Goal: Task Accomplishment & Management: Complete application form

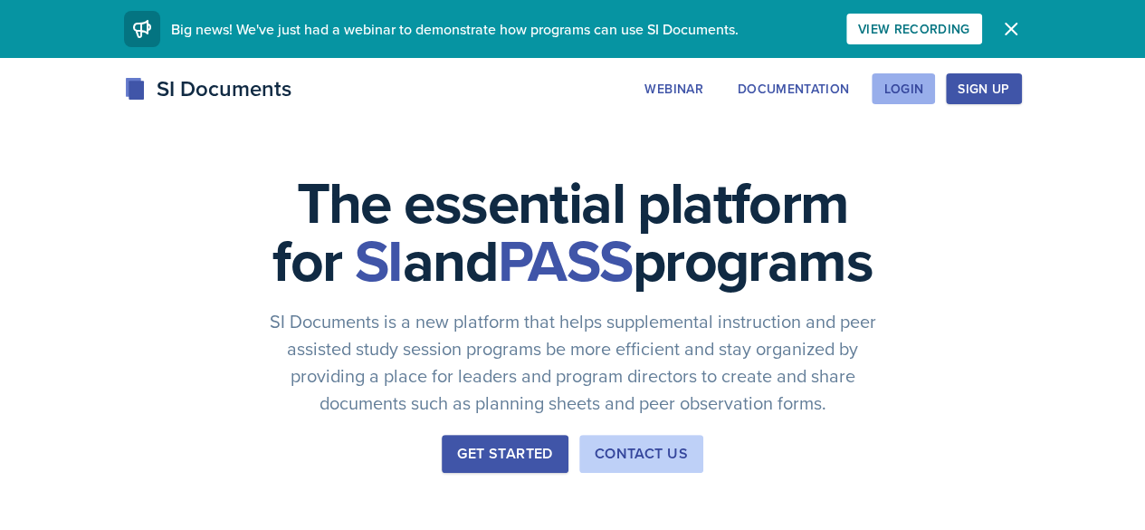
click at [923, 91] on div "Login" at bounding box center [904, 88] width 40 height 14
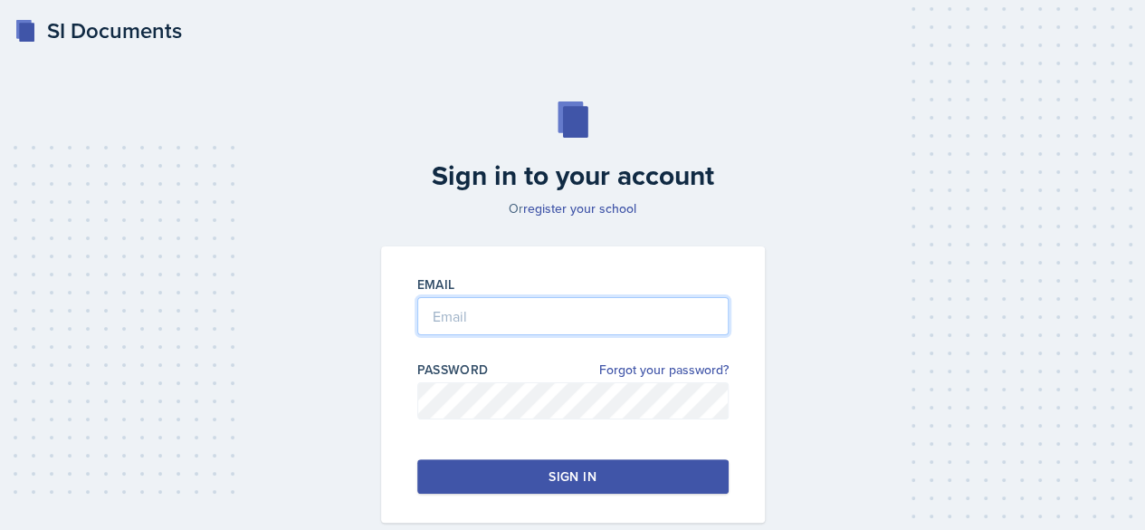
click at [590, 319] on input "email" at bounding box center [572, 316] width 311 height 38
type input "[EMAIL_ADDRESS][DOMAIN_NAME]"
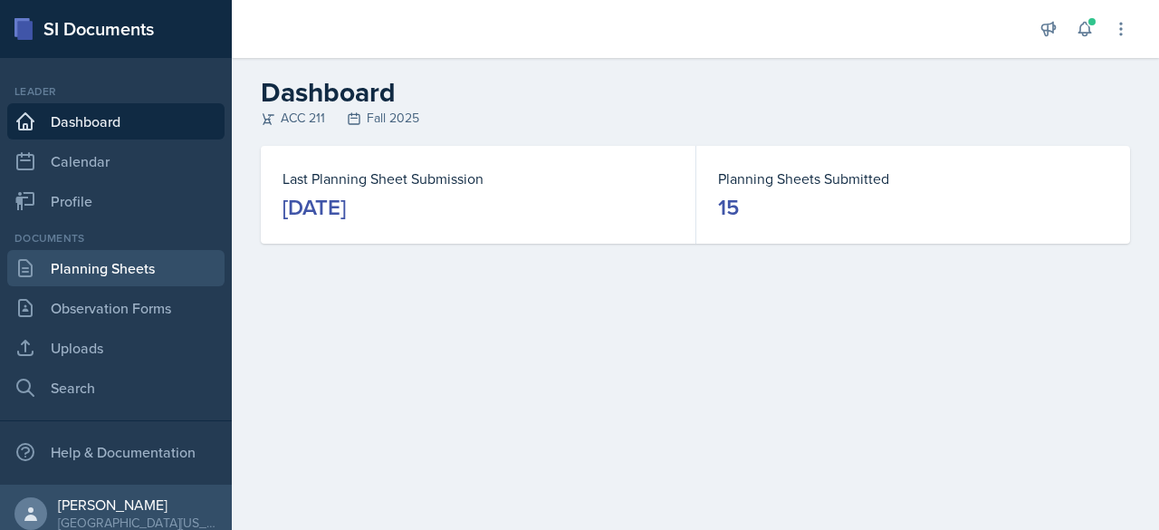
click at [58, 278] on link "Planning Sheets" at bounding box center [115, 268] width 217 height 36
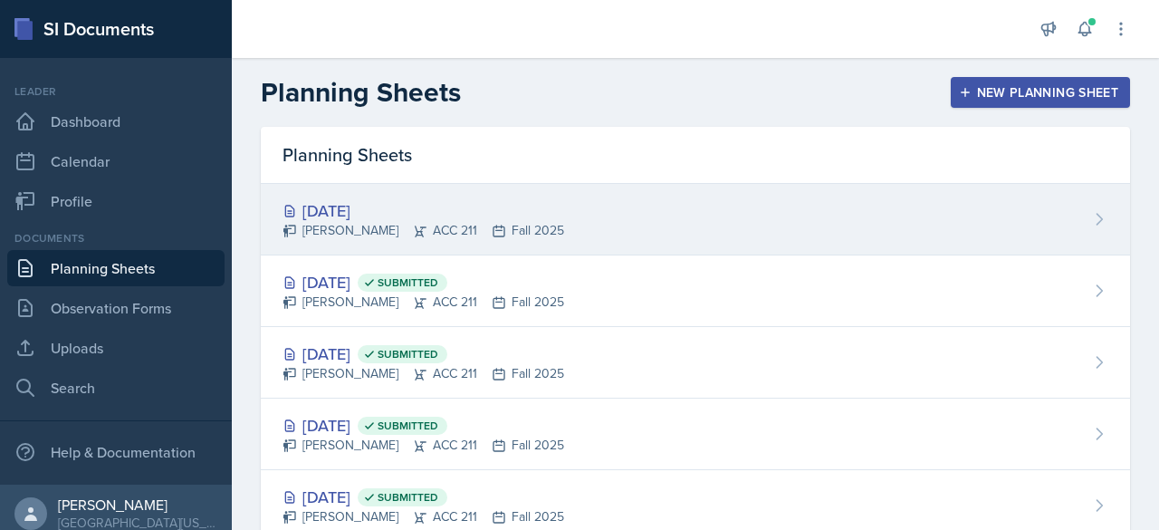
click at [684, 220] on div "[DATE] [PERSON_NAME] ACC 211 Fall 2025" at bounding box center [695, 220] width 869 height 72
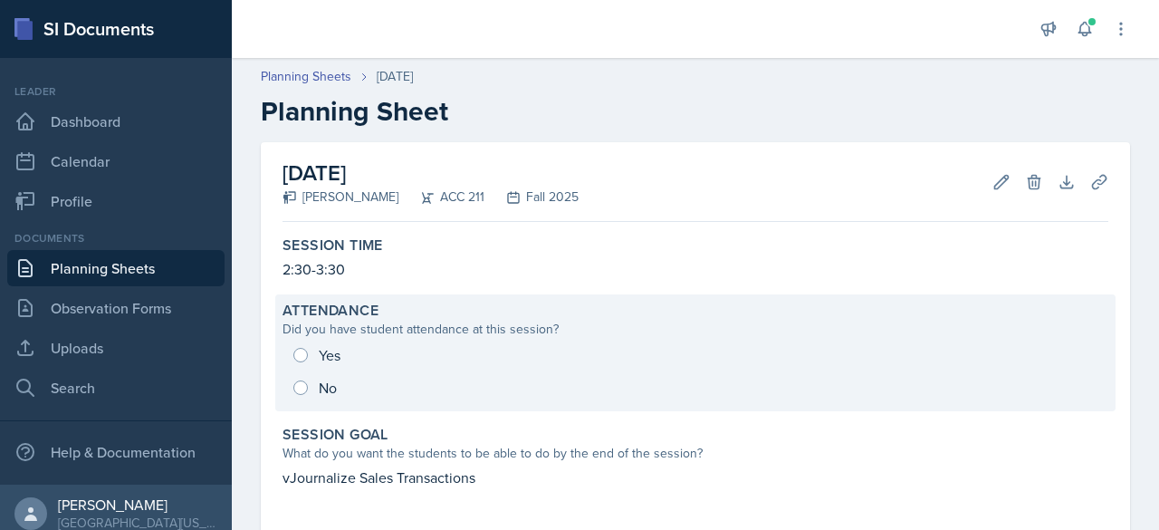
click at [301, 352] on div "Yes No" at bounding box center [695, 371] width 826 height 65
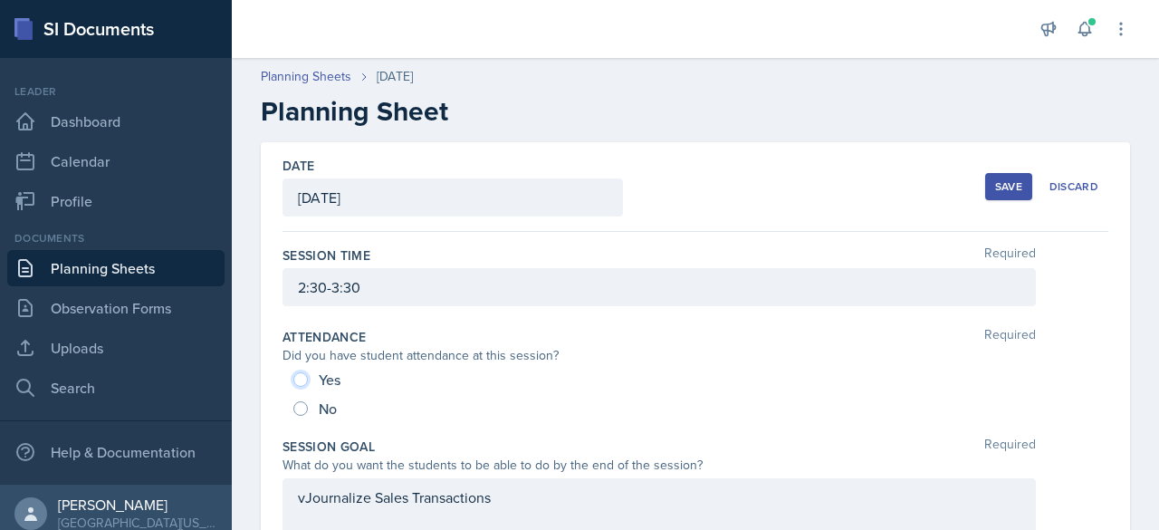
click at [302, 378] on input "Yes" at bounding box center [300, 379] width 14 height 14
radio input "true"
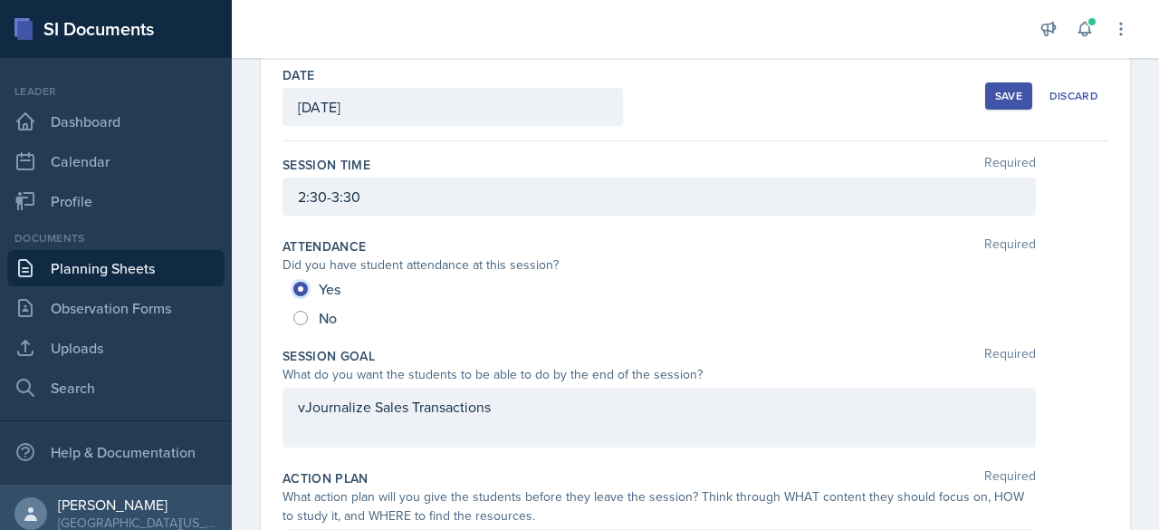
scroll to position [181, 0]
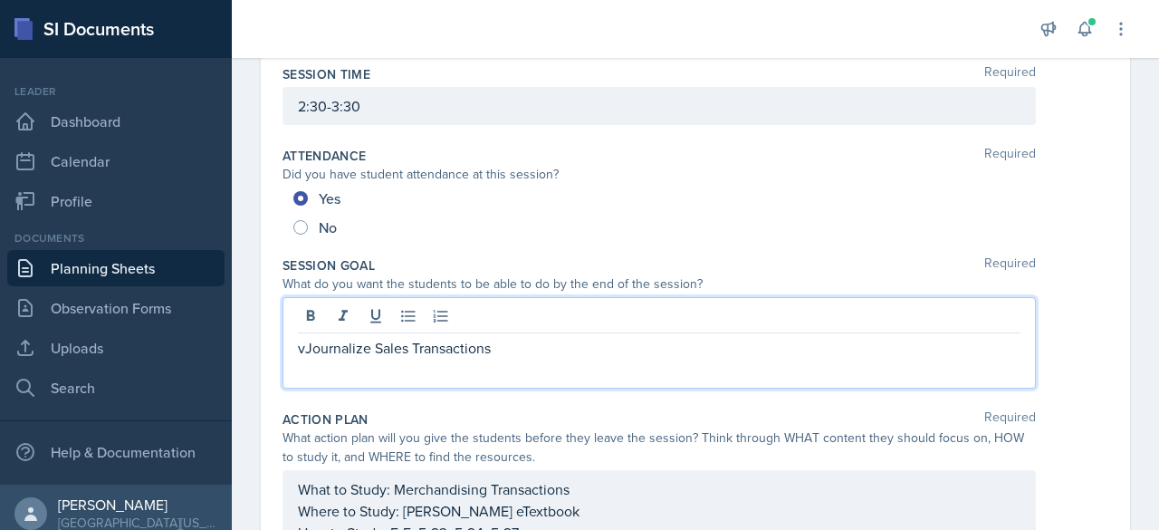
click at [306, 337] on p "vJournalize Sales Transactions" at bounding box center [659, 348] width 722 height 22
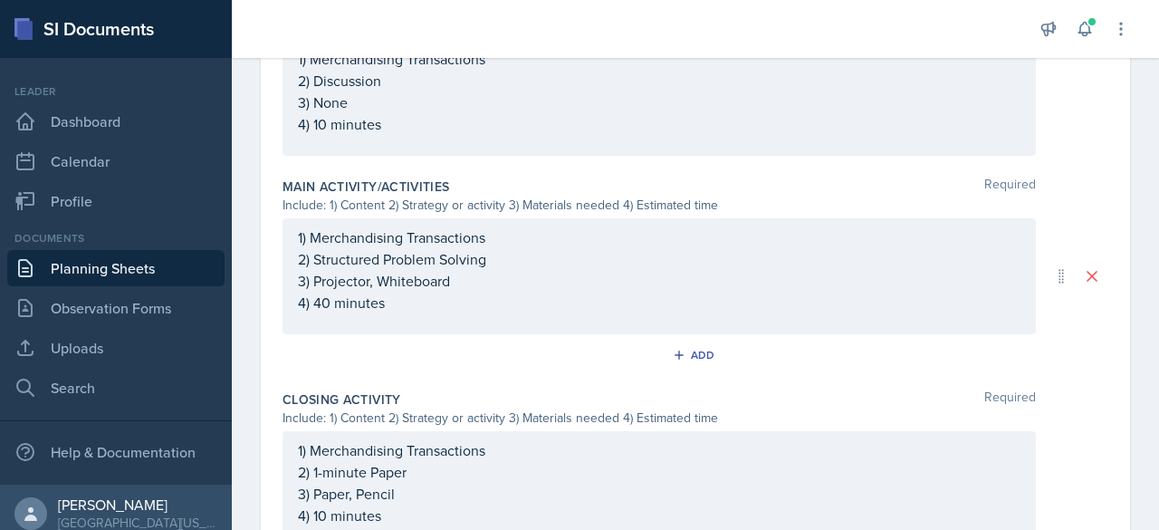
scroll to position [960, 0]
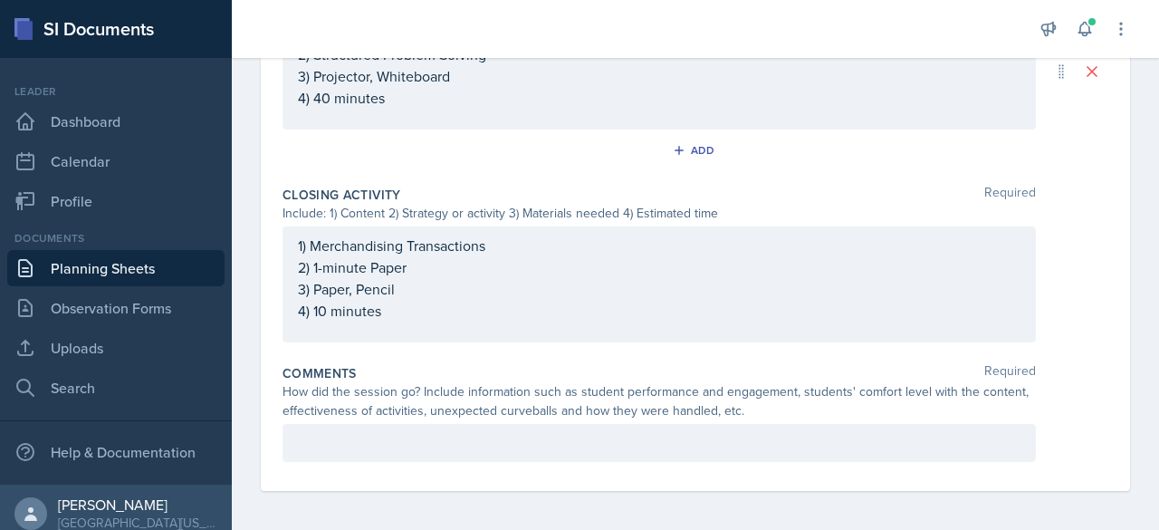
click at [418, 445] on p at bounding box center [659, 443] width 722 height 22
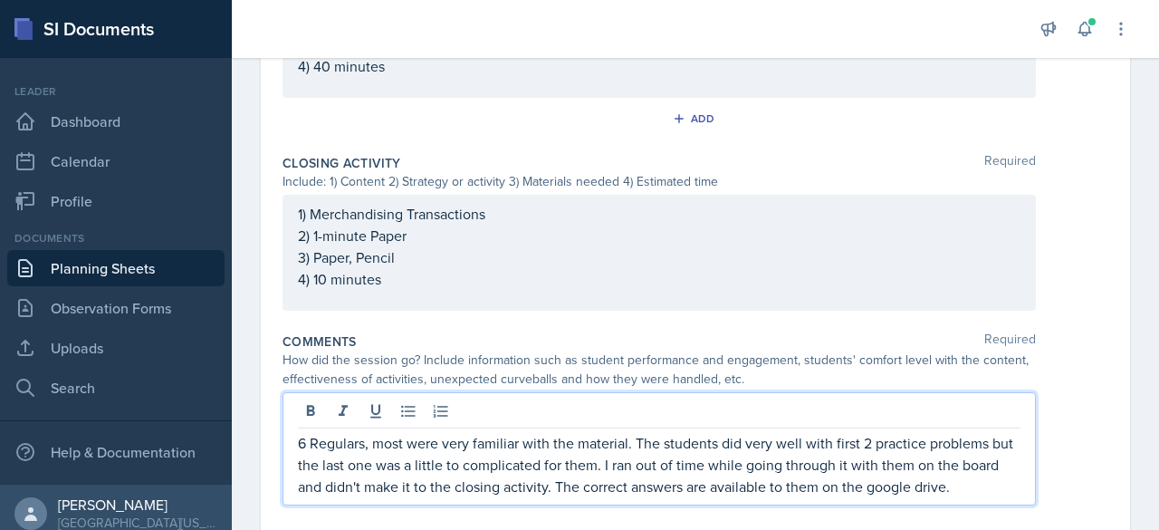
click at [990, 478] on p "6 Regulars, most were very familiar with the material. The students did very we…" at bounding box center [659, 464] width 722 height 65
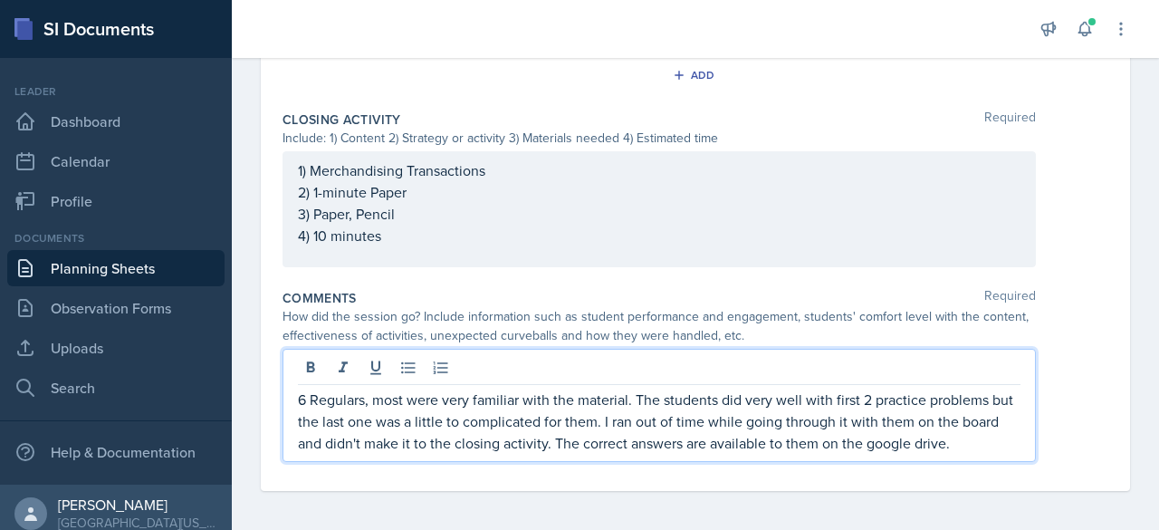
click at [1004, 432] on p "6 Regulars, most were very familiar with the material. The students did very we…" at bounding box center [659, 420] width 722 height 65
click at [1000, 441] on p "6 Regulars, most were very familiar with the material. The students did very we…" at bounding box center [659, 420] width 722 height 65
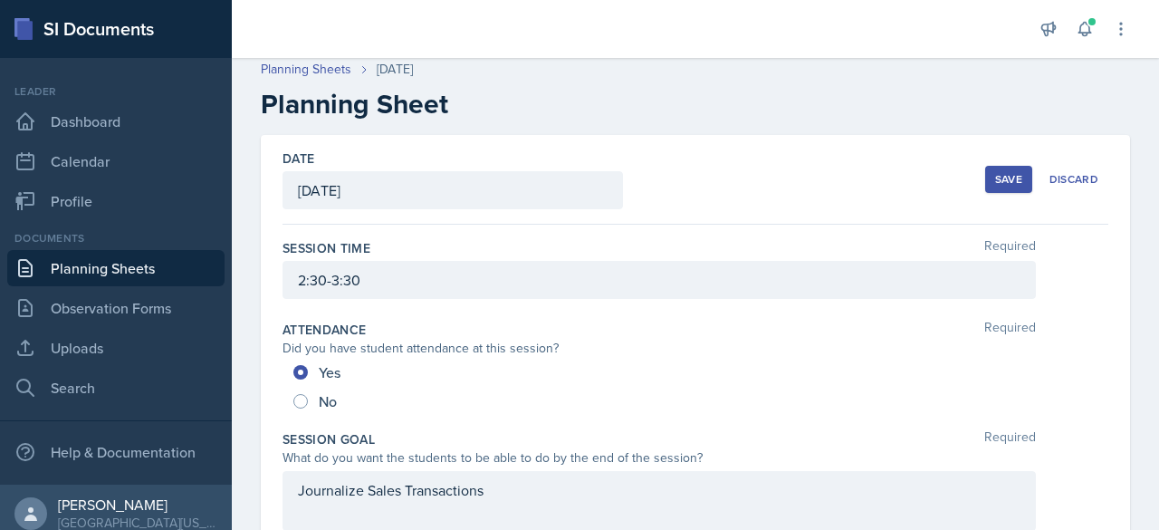
scroll to position [0, 0]
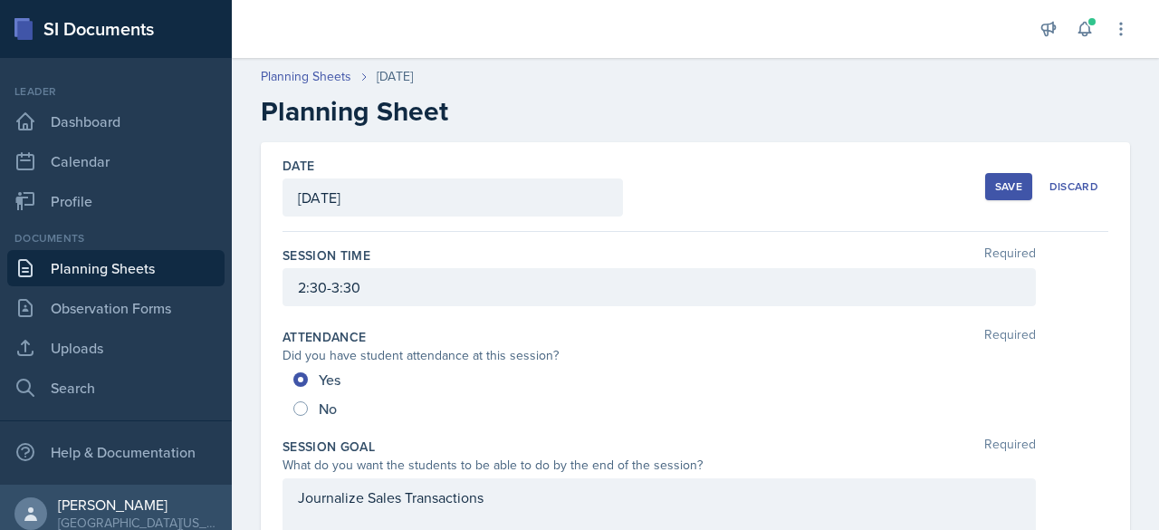
click at [998, 186] on div "Save" at bounding box center [1008, 186] width 27 height 14
